Goal: Transaction & Acquisition: Purchase product/service

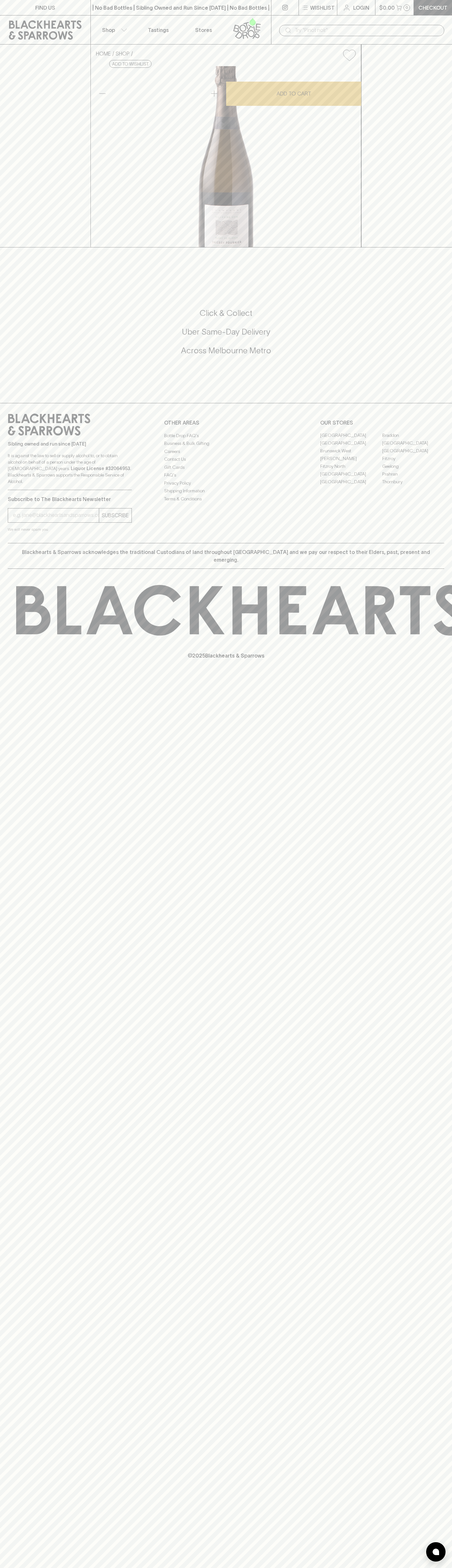
click at [263, 3] on div "| No Bad Bottles | Sibling Owned and Run Since [DATE] | No Bad Bottles | Siblin…" at bounding box center [180, 7] width 181 height 15
click at [437, 1146] on div "FIND US | No Bad Bottles | Sibling Owned and Run Since [DATE] | No Bad Bottles …" at bounding box center [226, 784] width 452 height 1568
click at [434, 1567] on html "FIND US | No Bad Bottles | Sibling Owned and Run Since 2006 | No Bad Bottles | …" at bounding box center [226, 784] width 452 height 1568
click at [5, 248] on div "HOME SHOP Thierry Fournier Millesime Blanc de Blancs 2018 $130.00 Add to wishli…" at bounding box center [226, 145] width 452 height 203
